Goal: Task Accomplishment & Management: Use online tool/utility

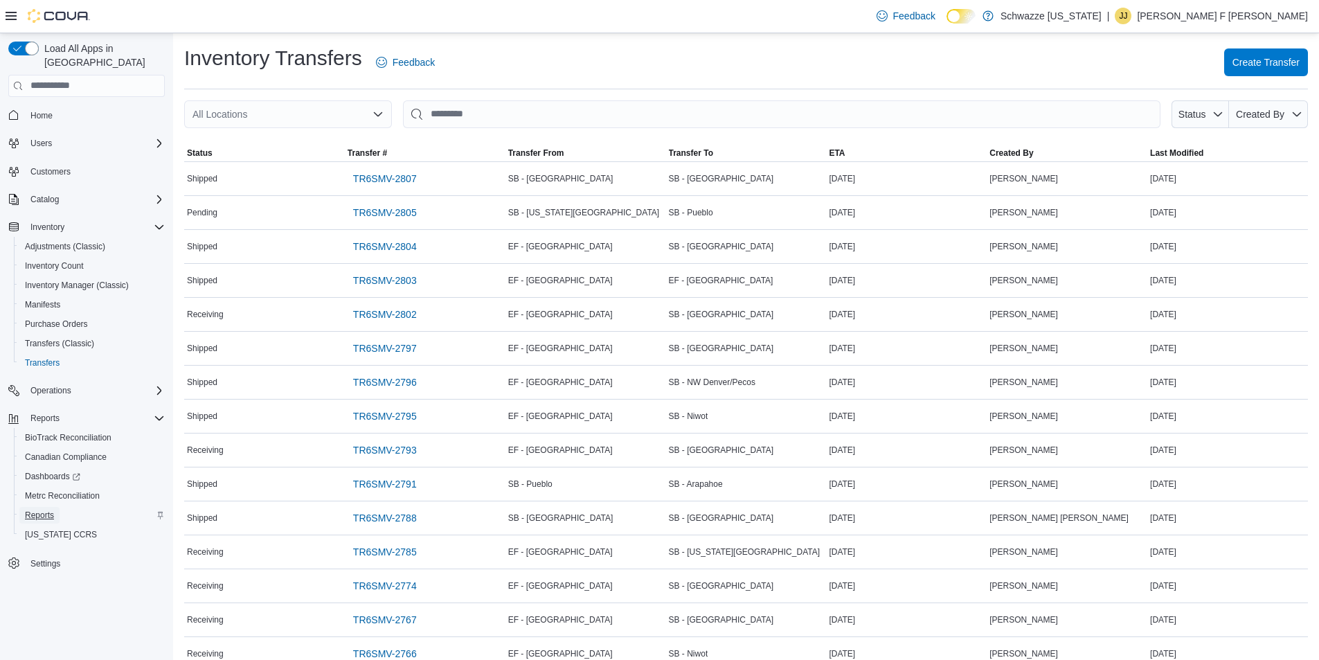
click at [50, 510] on span "Reports" at bounding box center [39, 515] width 29 height 11
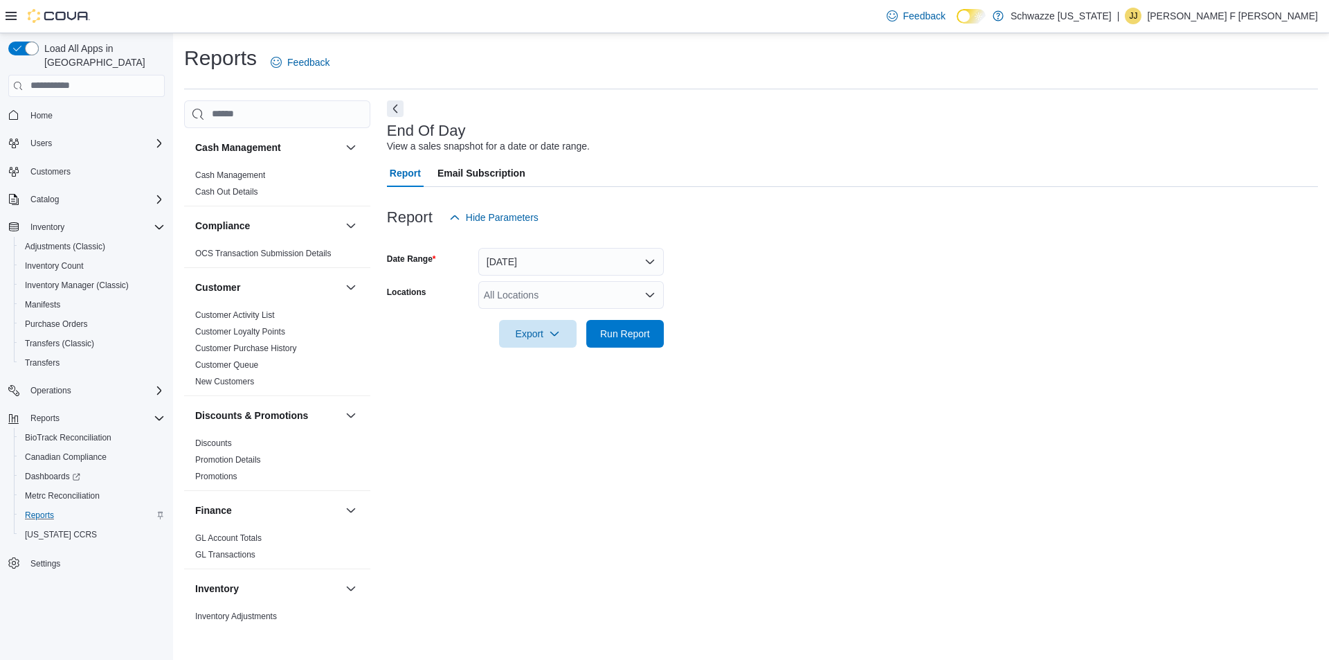
click at [550, 288] on div "All Locations" at bounding box center [571, 295] width 186 height 28
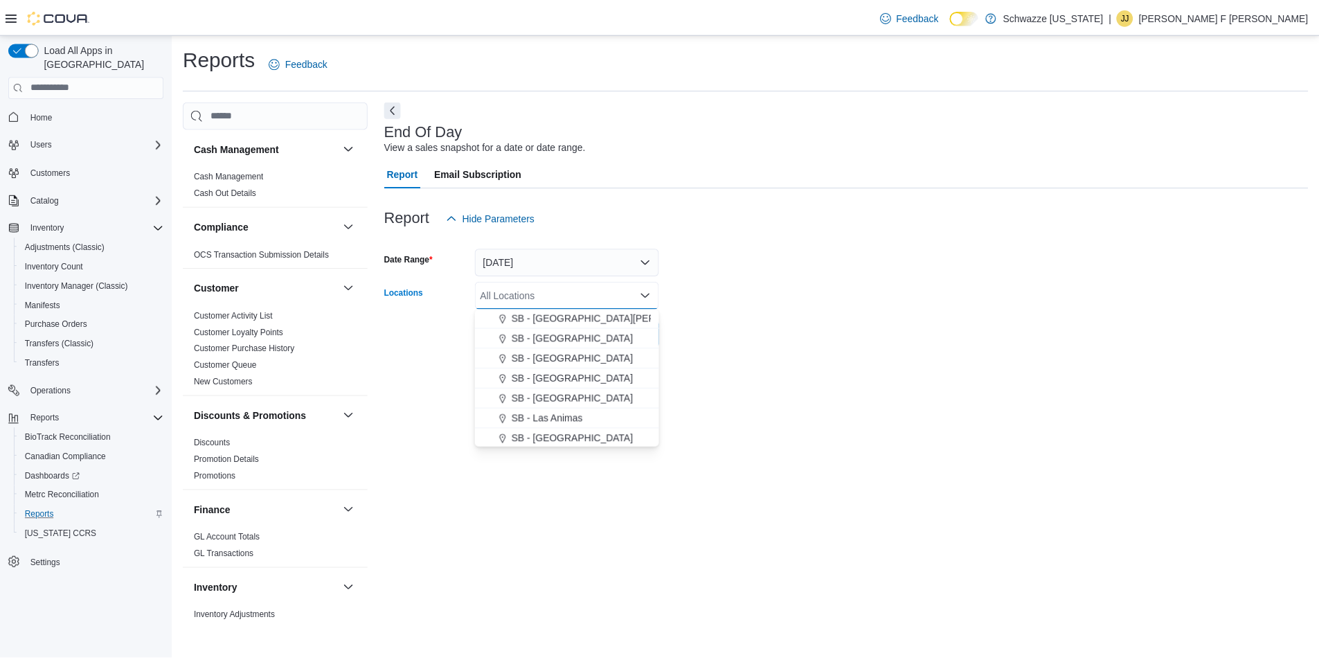
scroll to position [415, 0]
click at [559, 402] on span "SB - [GEOGRAPHIC_DATA]" at bounding box center [576, 405] width 123 height 14
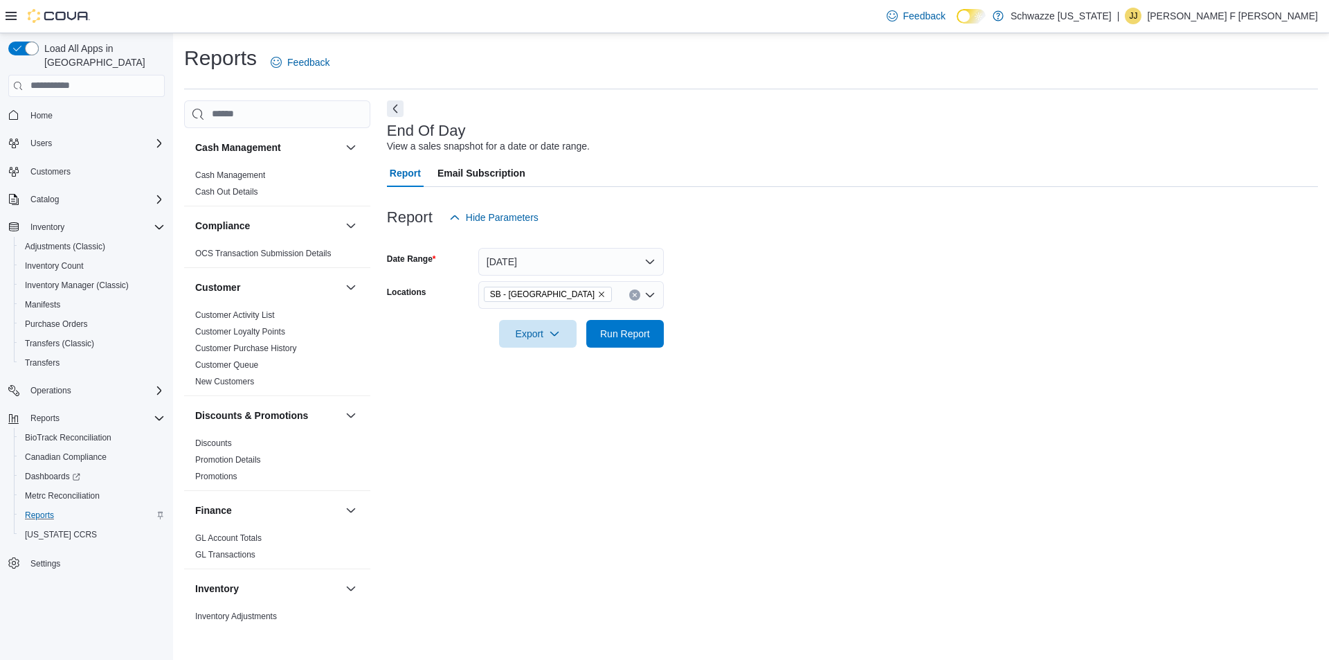
drag, startPoint x: 735, startPoint y: 331, endPoint x: 674, endPoint y: 325, distance: 60.5
click at [734, 331] on form "Date Range [DATE] Locations SB - [GEOGRAPHIC_DATA] Export Run Report" at bounding box center [852, 289] width 931 height 116
click at [618, 333] on span "Run Report" at bounding box center [625, 333] width 50 height 14
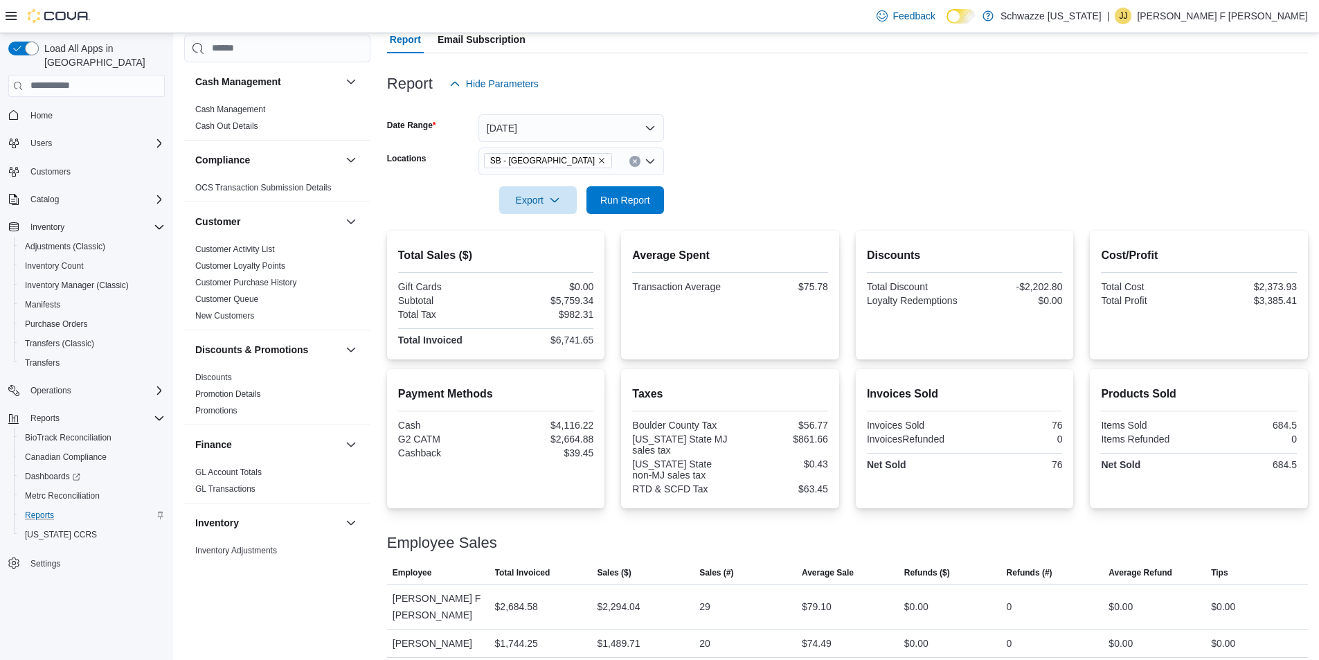
scroll to position [183, 0]
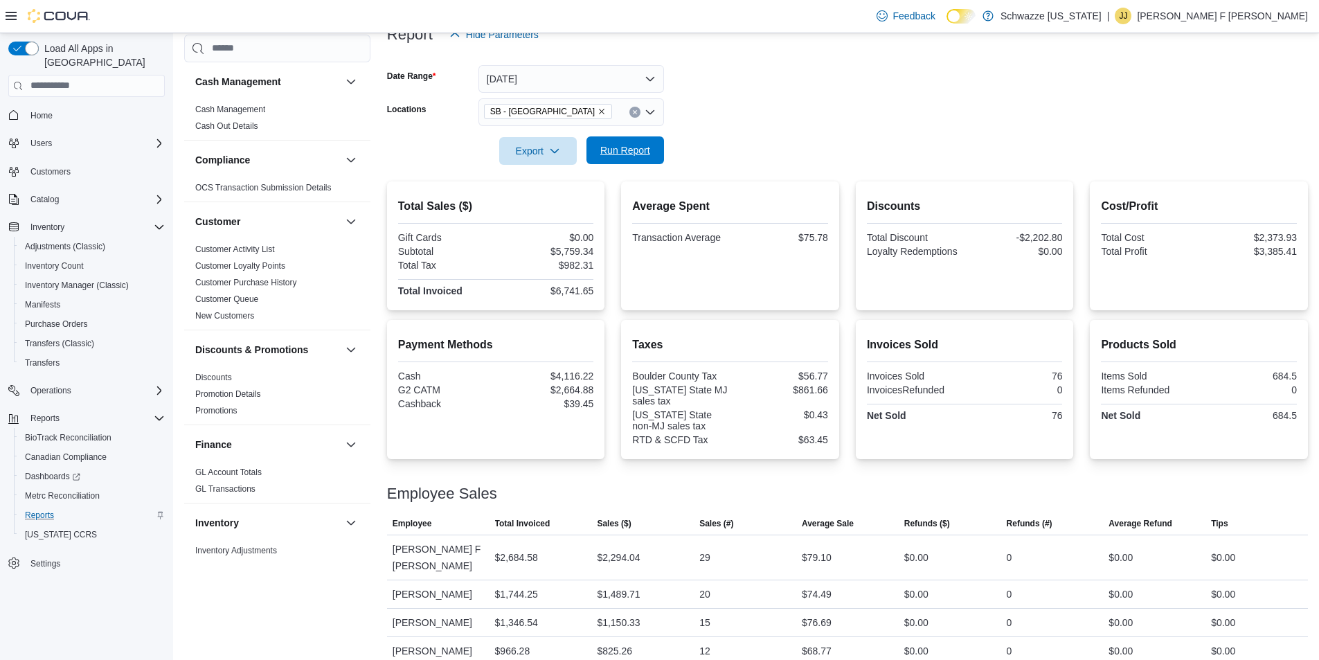
drag, startPoint x: 651, startPoint y: 145, endPoint x: 644, endPoint y: 147, distance: 7.1
click at [651, 146] on span "Run Report" at bounding box center [625, 150] width 61 height 28
click at [616, 165] on div at bounding box center [847, 173] width 921 height 17
click at [618, 159] on span "Run Report" at bounding box center [625, 150] width 61 height 28
click at [634, 155] on span "Run Report" at bounding box center [625, 150] width 50 height 14
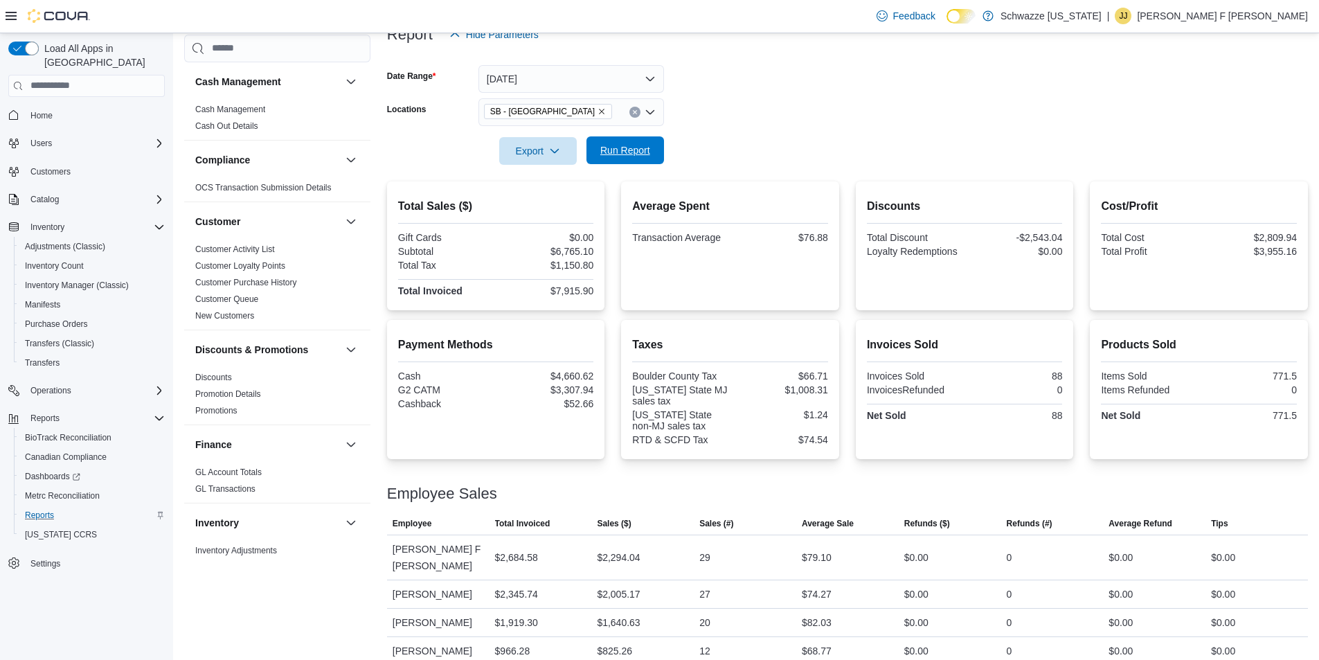
click at [636, 155] on span "Run Report" at bounding box center [625, 150] width 50 height 14
